Goal: Task Accomplishment & Management: Manage account settings

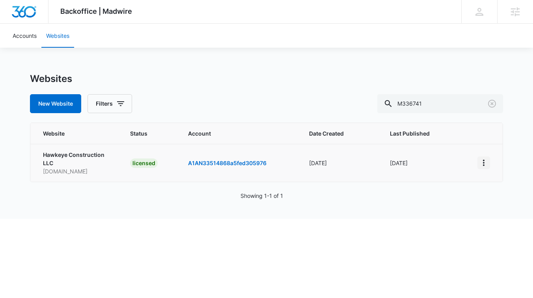
click at [481, 164] on icon "View More" at bounding box center [483, 162] width 9 height 9
click at [438, 197] on link "Edit Website" at bounding box center [440, 196] width 32 height 7
click at [447, 108] on input "M336741" at bounding box center [441, 103] width 126 height 19
paste input "16877"
type input "M316877"
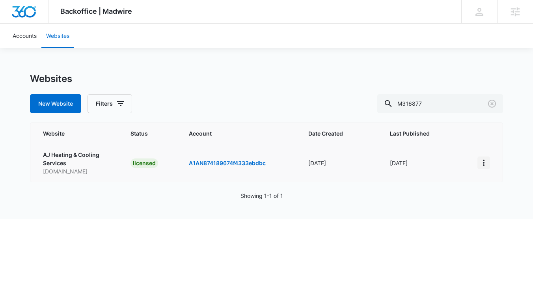
click at [487, 159] on icon "View More" at bounding box center [483, 162] width 9 height 9
click at [447, 200] on link "Edit Website" at bounding box center [440, 196] width 32 height 7
click at [482, 163] on icon "View More" at bounding box center [483, 162] width 9 height 9
click at [455, 206] on link "Visit Website" at bounding box center [440, 208] width 33 height 7
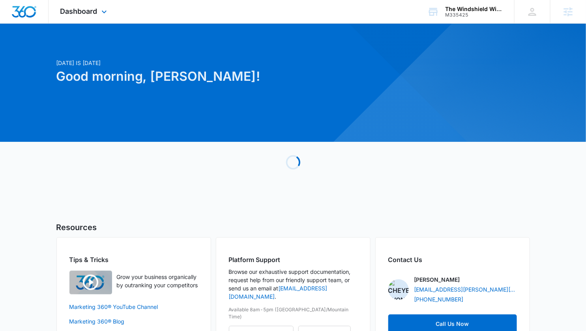
click at [93, 17] on div "Dashboard Apps Reputation Websites Forms CRM Email Social Content Ads Intellige…" at bounding box center [85, 11] width 72 height 23
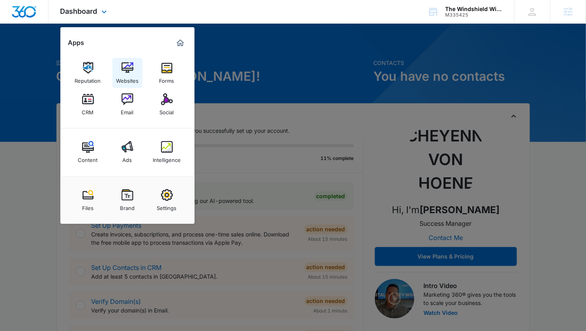
click at [129, 69] on img at bounding box center [128, 68] width 12 height 12
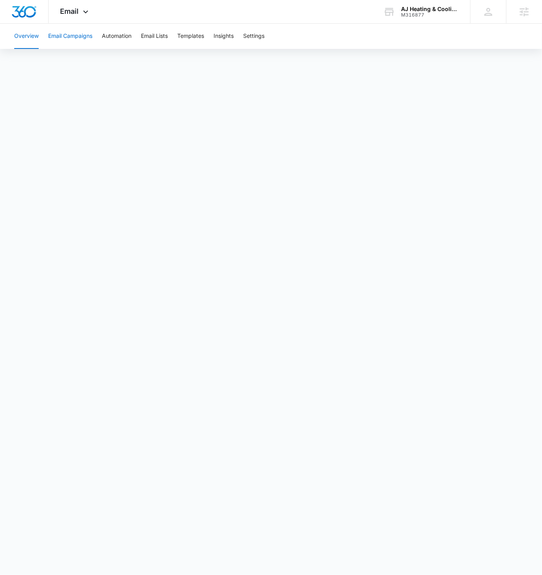
click at [69, 38] on button "Email Campaigns" at bounding box center [70, 36] width 44 height 25
click at [185, 34] on button "Templates" at bounding box center [190, 36] width 27 height 25
click at [193, 34] on button "Templates" at bounding box center [190, 36] width 27 height 25
click at [67, 35] on button "Email Campaigns" at bounding box center [70, 36] width 44 height 25
click at [195, 35] on button "Templates" at bounding box center [190, 36] width 27 height 25
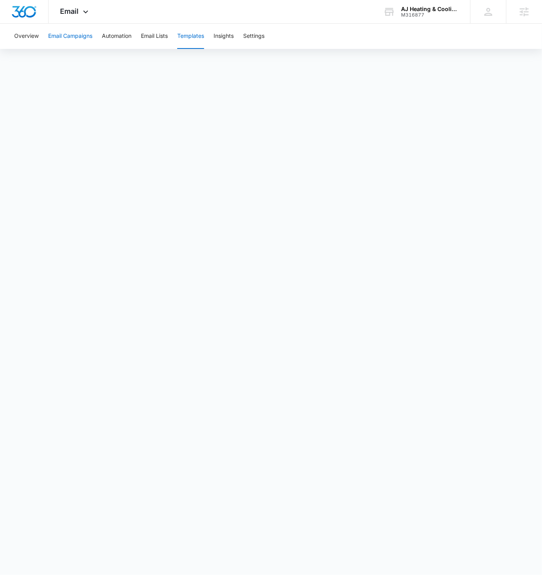
click at [74, 37] on button "Email Campaigns" at bounding box center [70, 36] width 44 height 25
click at [77, 8] on span "Email" at bounding box center [69, 11] width 19 height 8
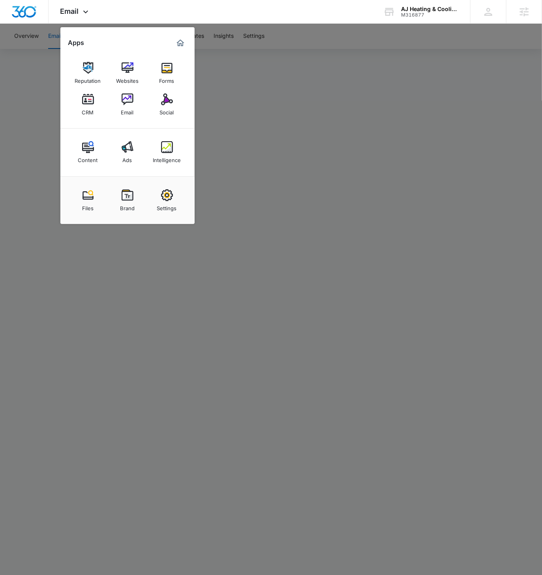
click at [165, 102] on img at bounding box center [167, 99] width 12 height 12
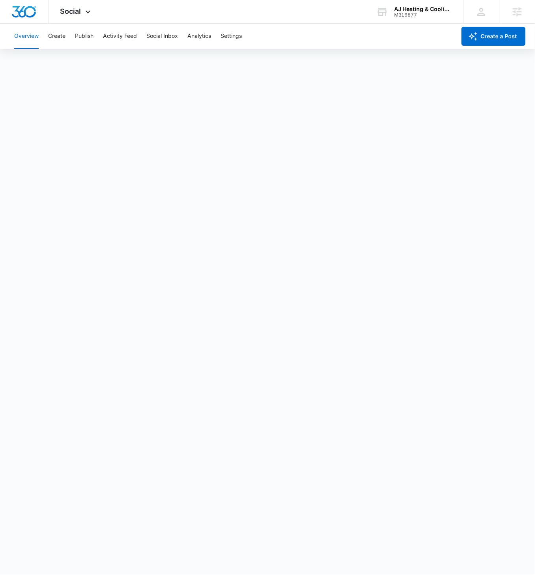
scroll to position [2, 0]
drag, startPoint x: 83, startPoint y: 36, endPoint x: 102, endPoint y: 44, distance: 21.0
click at [83, 36] on button "Publish" at bounding box center [84, 36] width 19 height 25
click at [56, 59] on button "Schedules" at bounding box center [60, 60] width 27 height 22
click at [60, 33] on button "Create" at bounding box center [56, 36] width 17 height 25
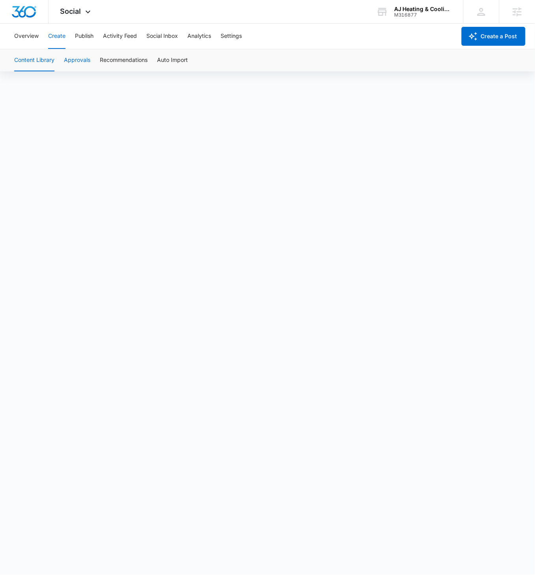
click at [71, 59] on button "Approvals" at bounding box center [77, 60] width 26 height 22
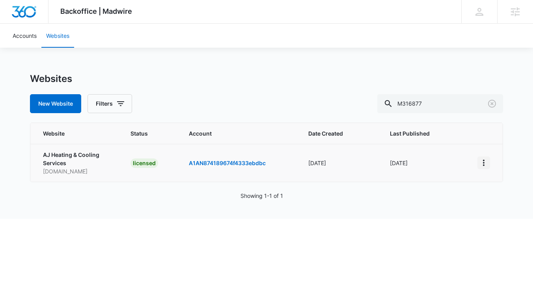
click at [483, 161] on icon "View More" at bounding box center [483, 162] width 9 height 9
click at [435, 211] on link "Visit Website" at bounding box center [440, 208] width 33 height 7
